Goal: Register for event/course: Register for event/course

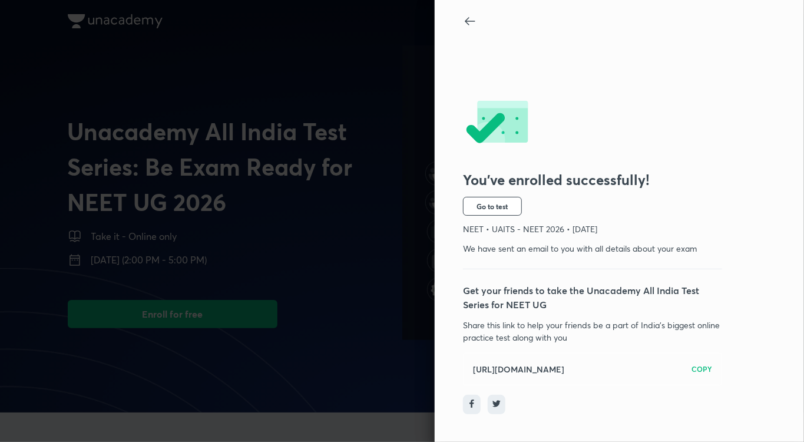
click at [237, 321] on div at bounding box center [402, 221] width 804 height 442
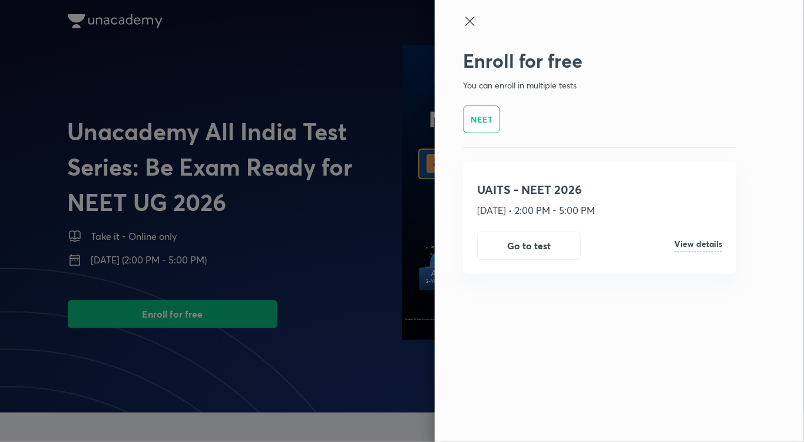
click at [268, 307] on div at bounding box center [402, 221] width 804 height 442
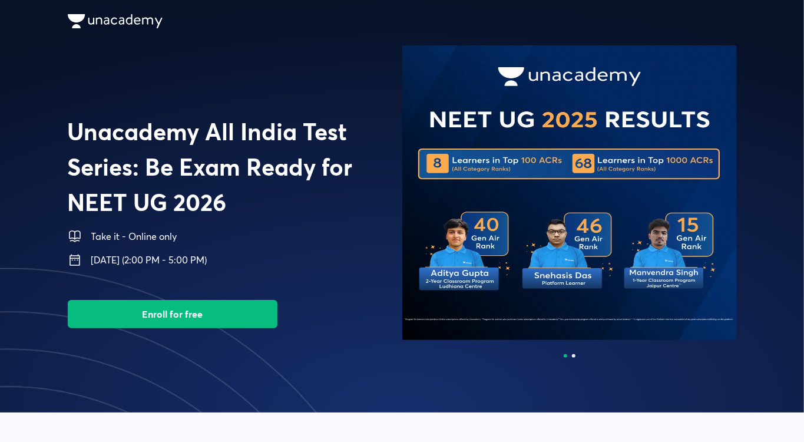
click at [261, 314] on button "Enroll for free" at bounding box center [173, 314] width 210 height 28
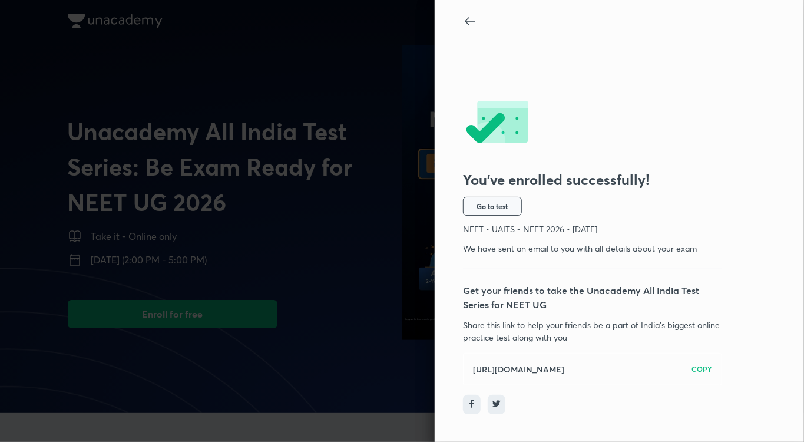
click at [492, 210] on span "Go to test" at bounding box center [492, 205] width 31 height 9
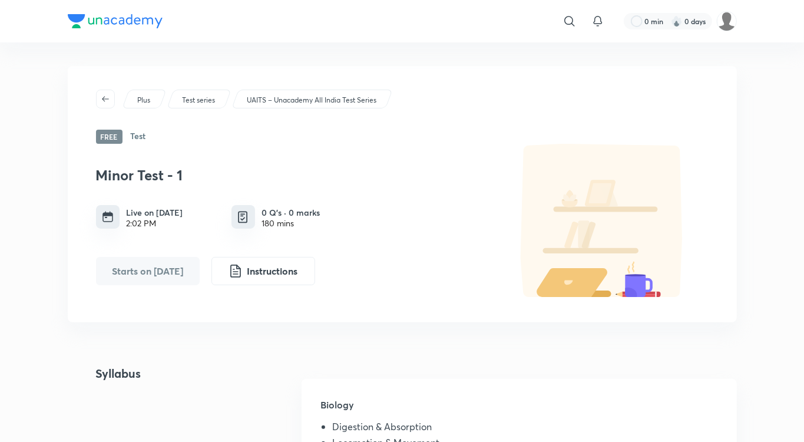
scroll to position [8, 0]
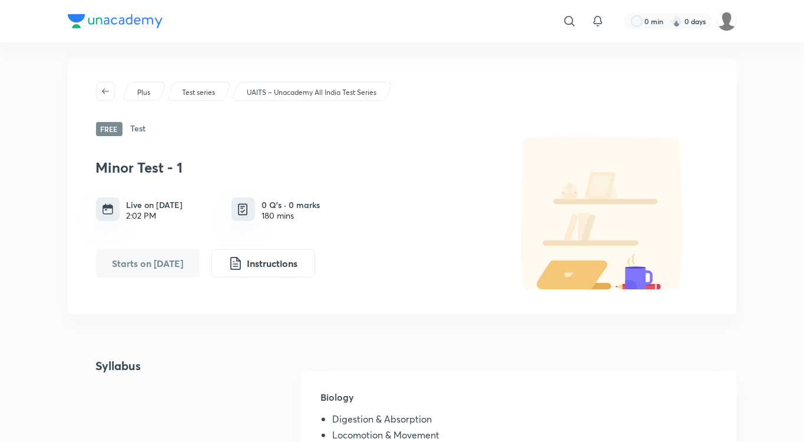
click at [293, 270] on button "Instructions" at bounding box center [263, 263] width 104 height 28
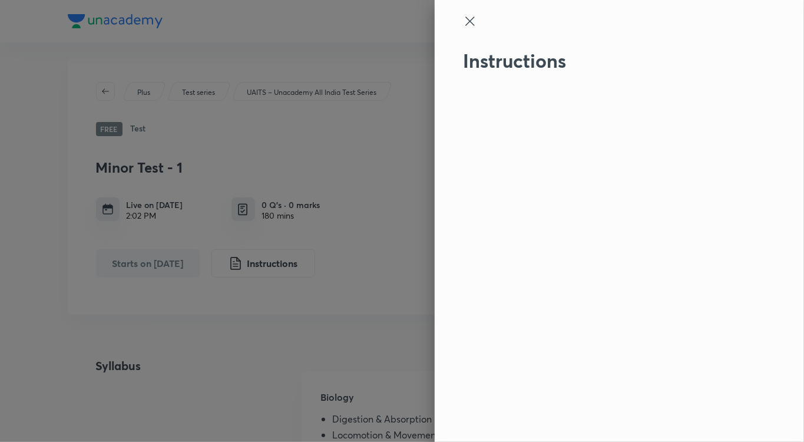
click at [466, 28] on icon at bounding box center [470, 21] width 14 height 14
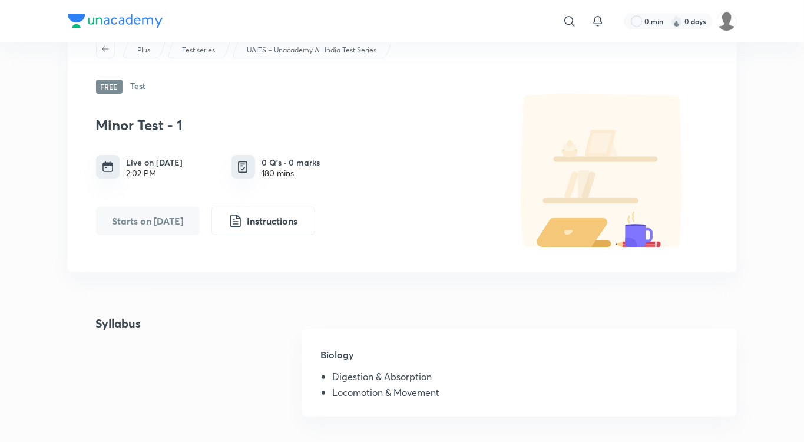
scroll to position [57, 0]
